Goal: Task Accomplishment & Management: Manage account settings

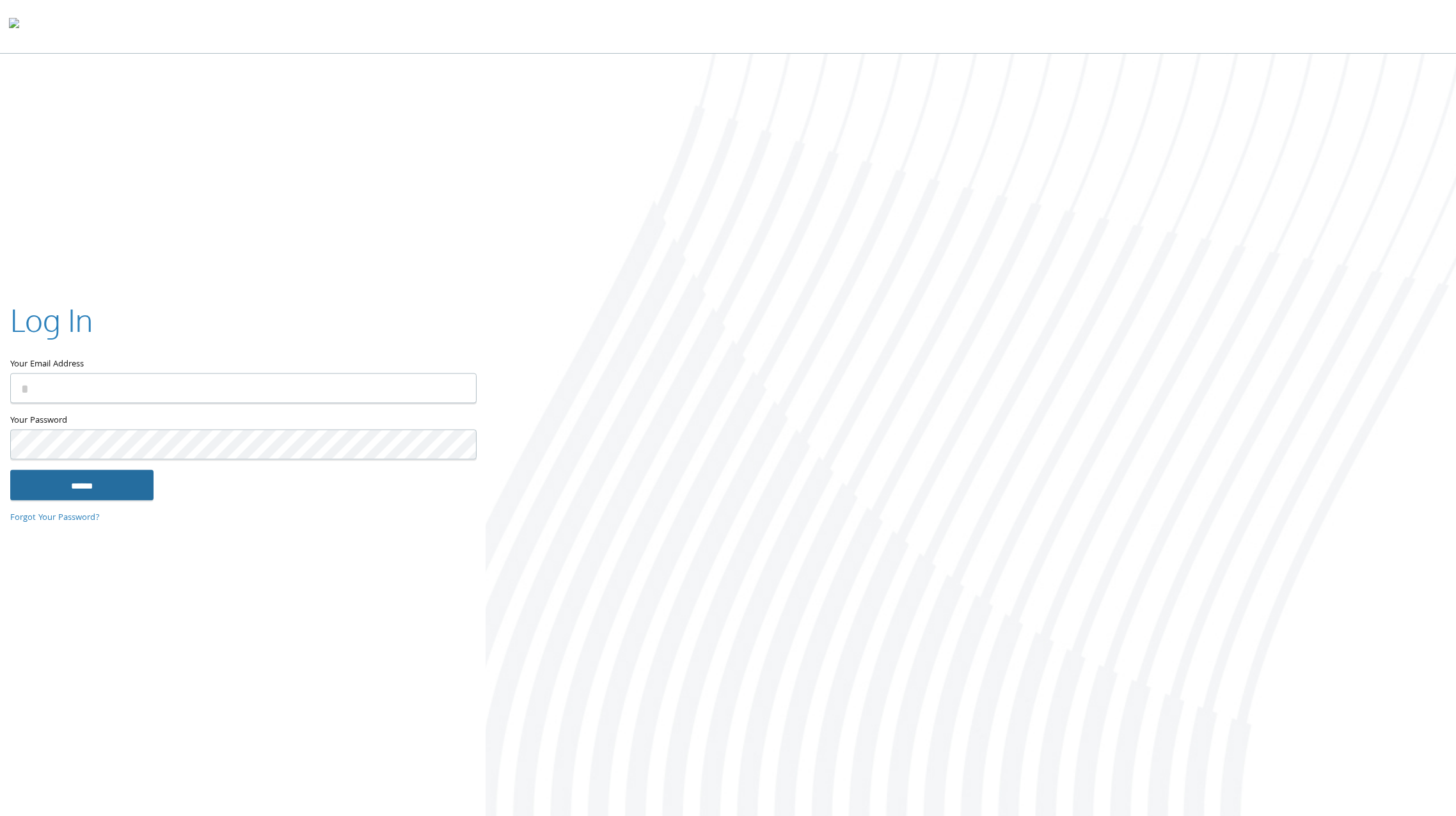
type input "**********"
click at [118, 482] on input "******" at bounding box center [82, 485] width 143 height 31
type input "**********"
click at [125, 486] on input "******" at bounding box center [82, 485] width 143 height 31
